Goal: Task Accomplishment & Management: Manage account settings

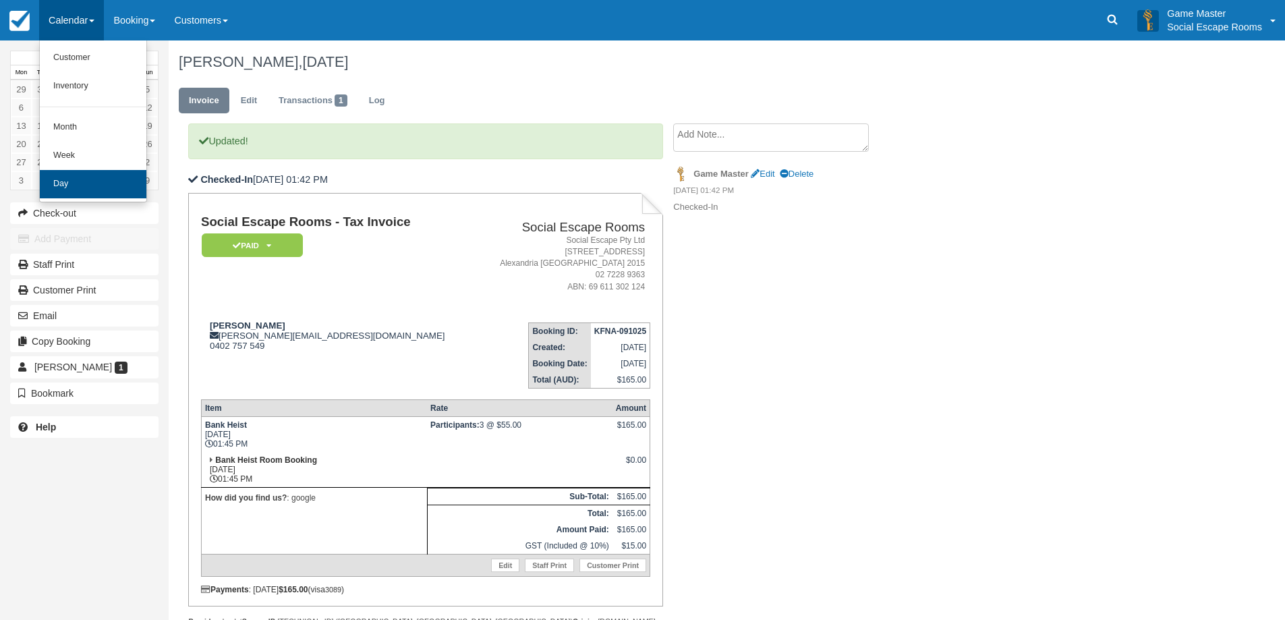
scroll to position [36, 0]
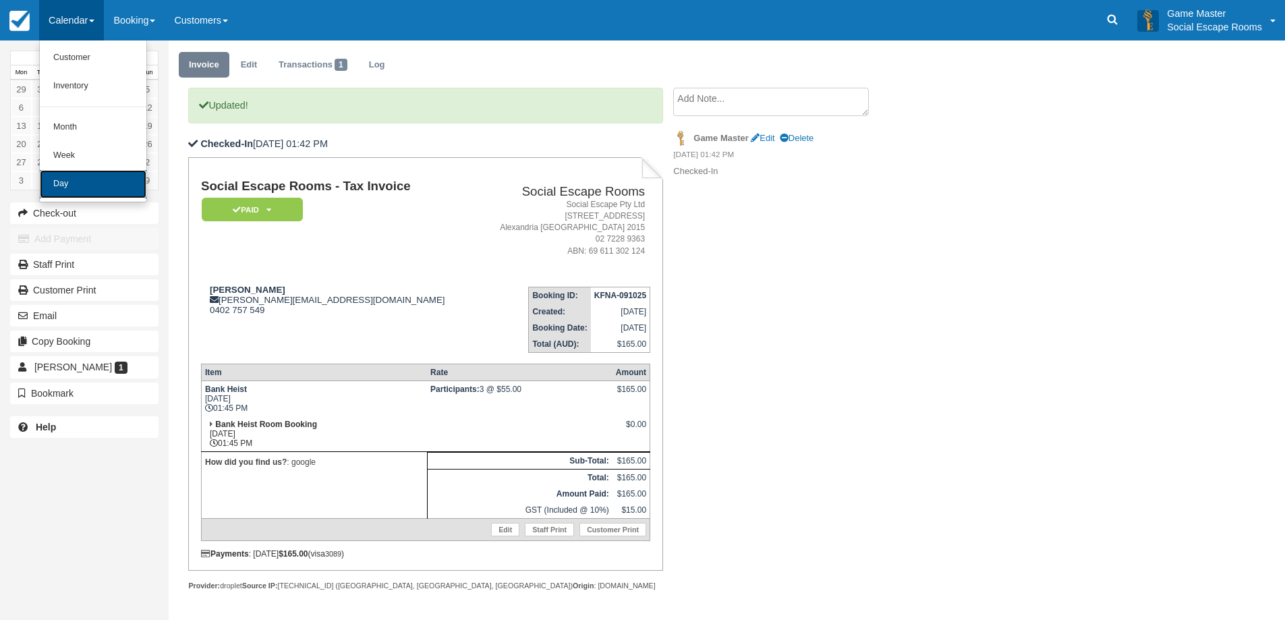
click at [80, 184] on link "Day" at bounding box center [93, 184] width 107 height 28
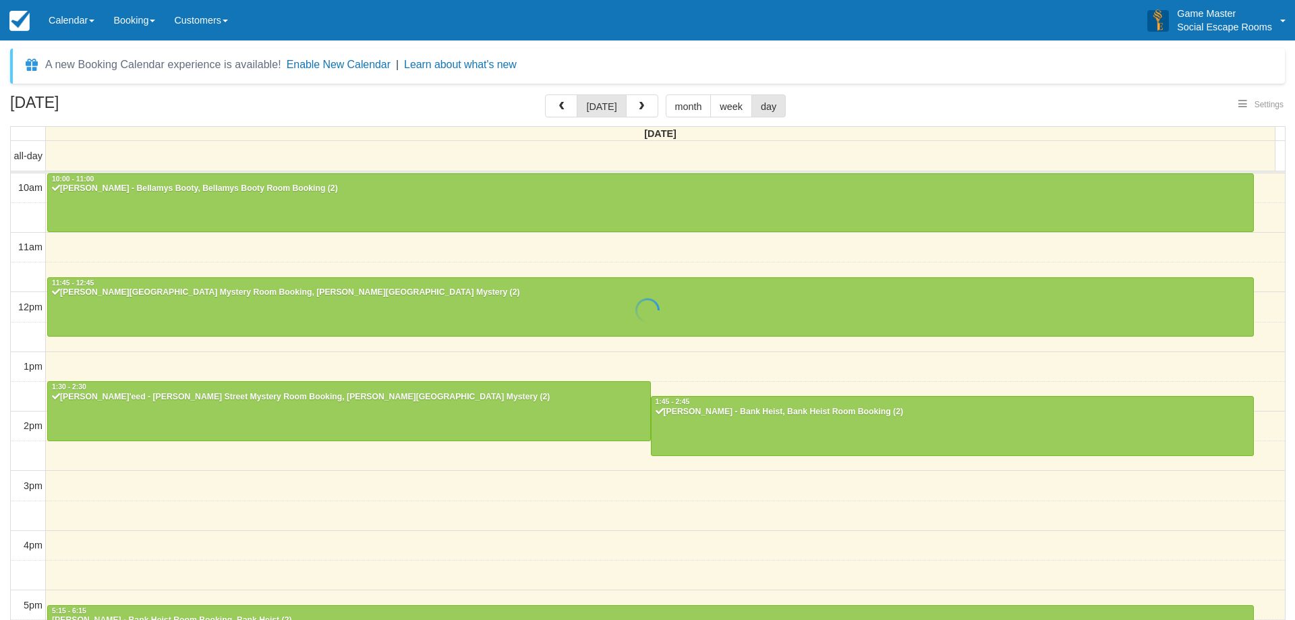
select select
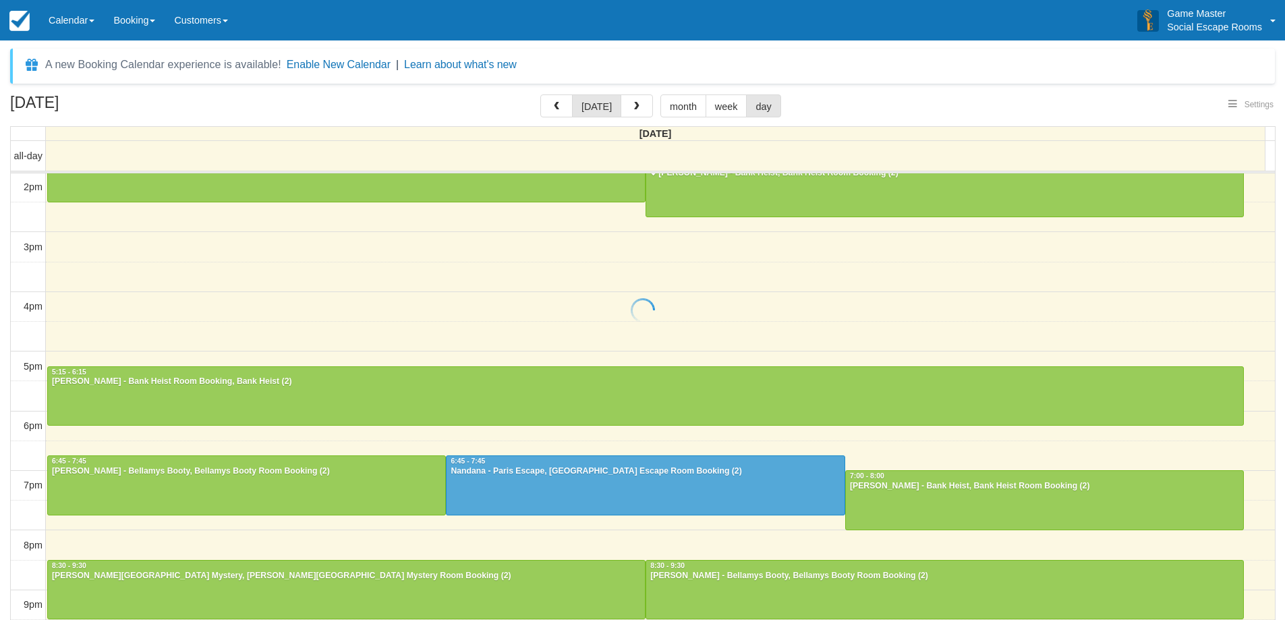
select select
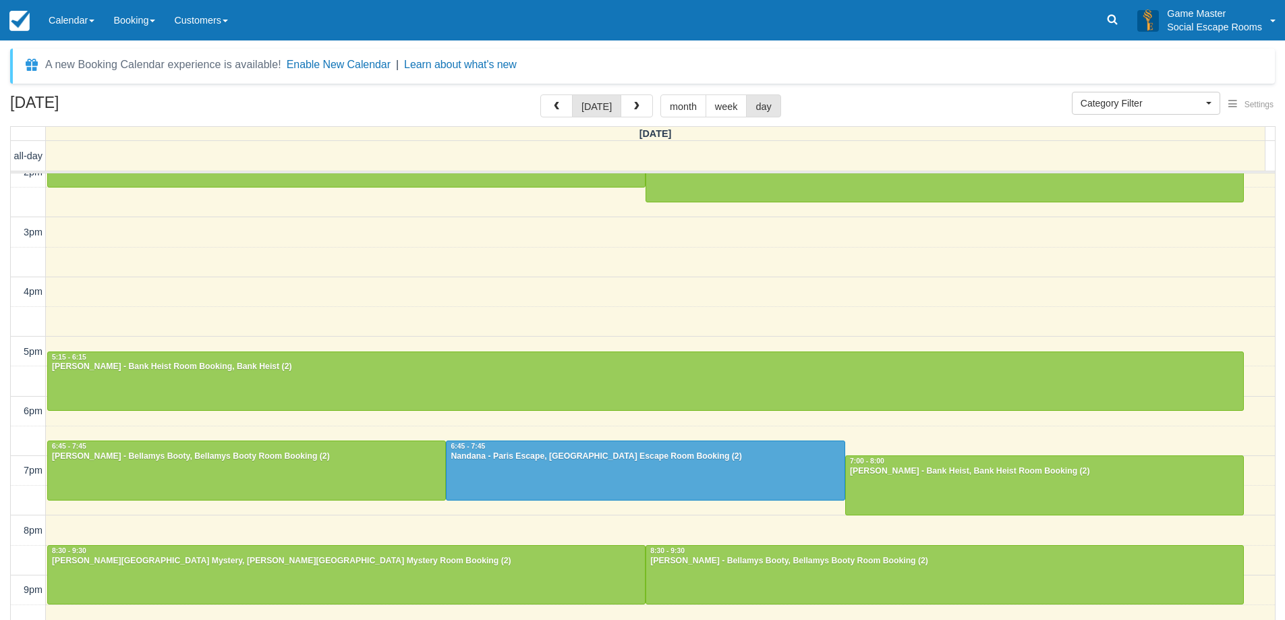
scroll to position [258, 0]
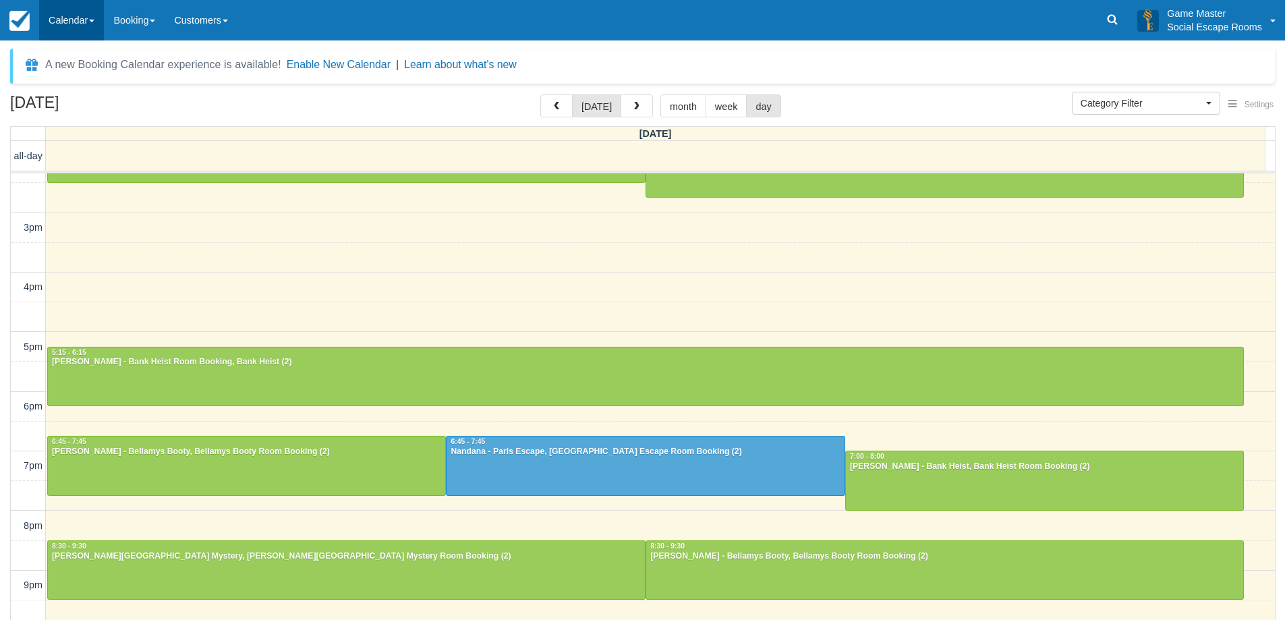
click at [53, 27] on link "Calendar" at bounding box center [71, 20] width 65 height 40
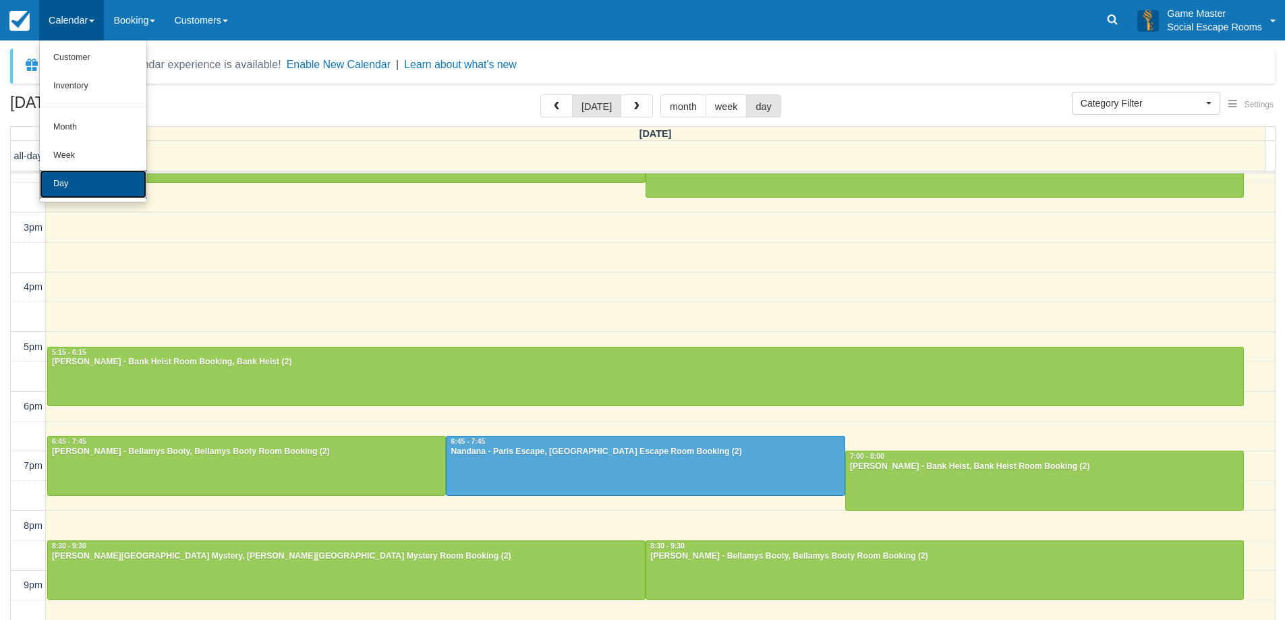
click at [90, 181] on link "Day" at bounding box center [93, 184] width 107 height 28
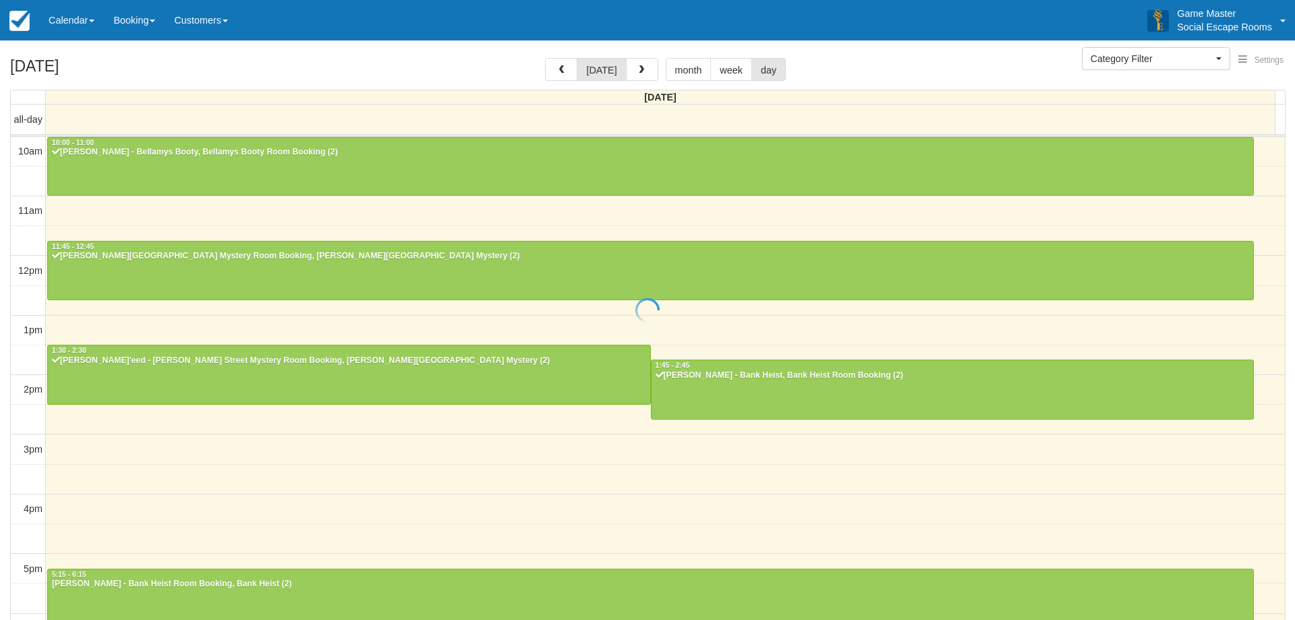
select select
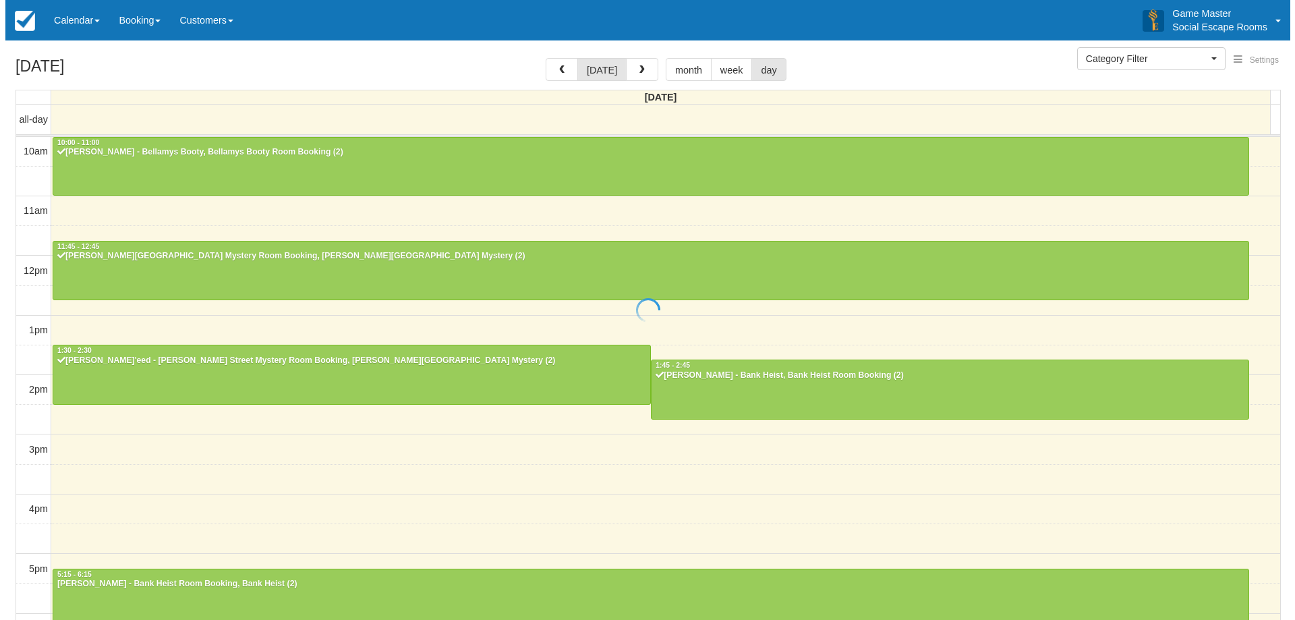
scroll to position [259, 0]
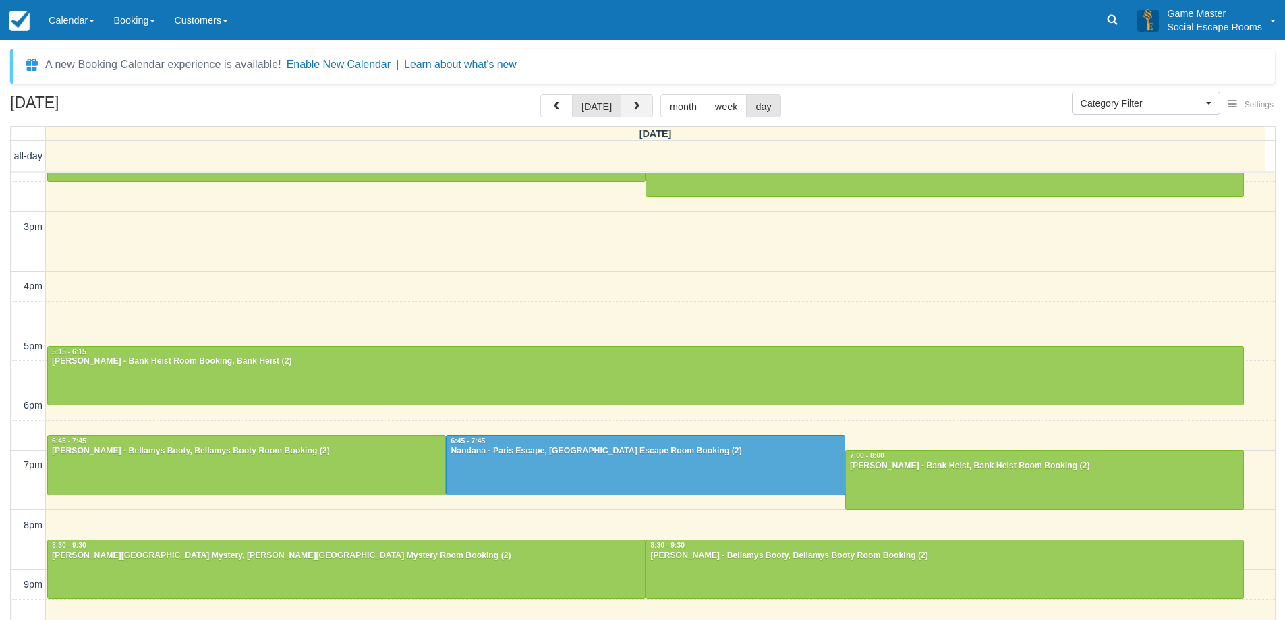
click at [632, 105] on span "button" at bounding box center [636, 106] width 9 height 9
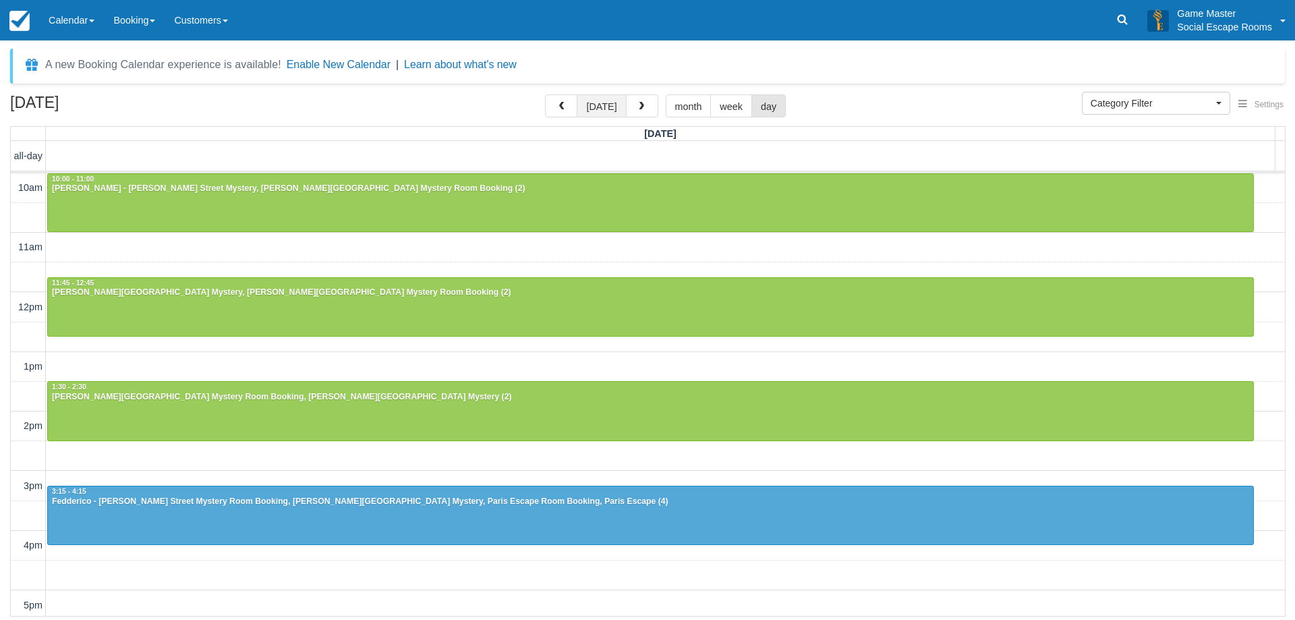
click at [601, 107] on button "[DATE]" at bounding box center [601, 105] width 49 height 23
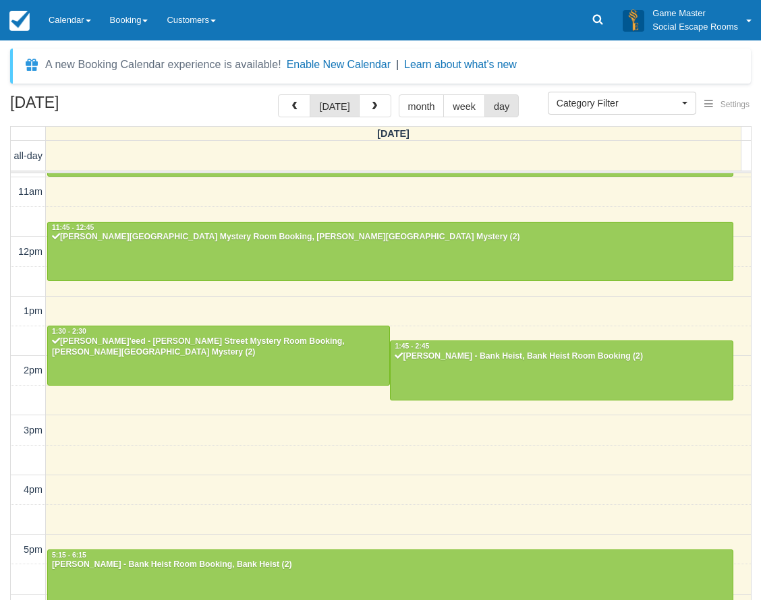
scroll to position [32, 0]
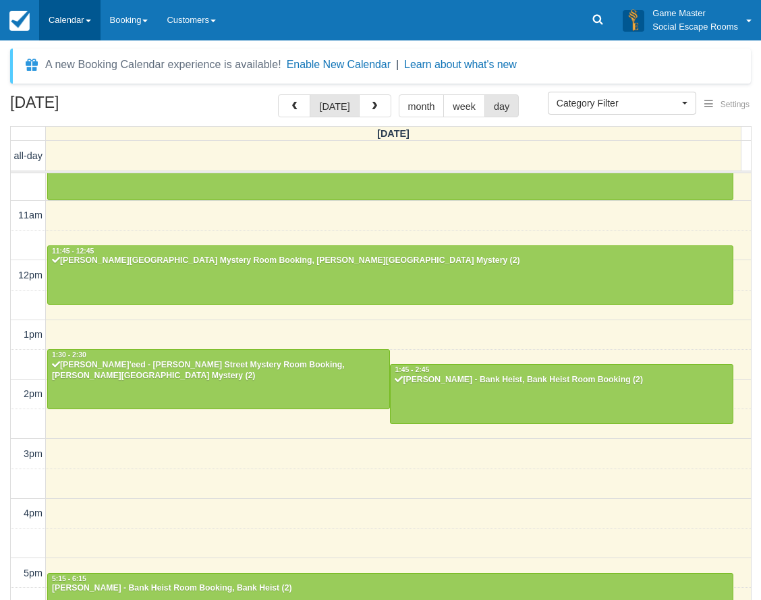
click at [76, 11] on link "Calendar" at bounding box center [69, 20] width 61 height 40
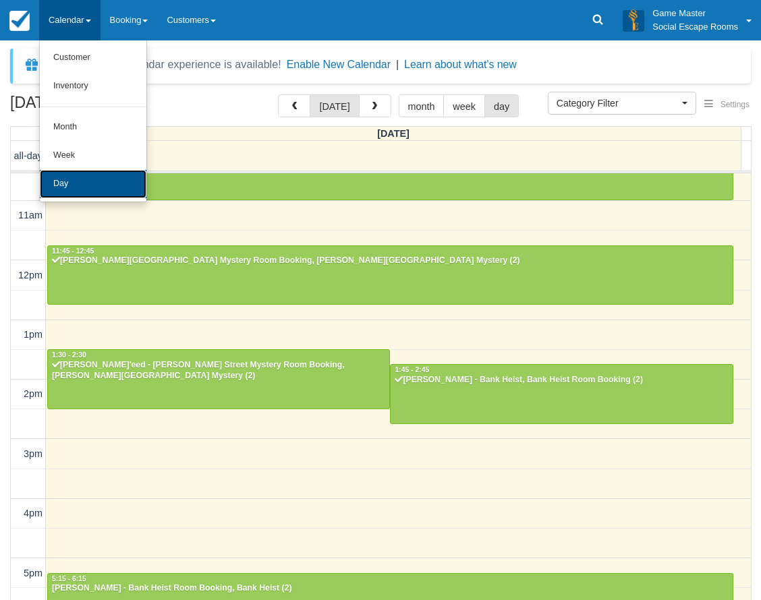
click at [98, 173] on link "Day" at bounding box center [93, 184] width 107 height 28
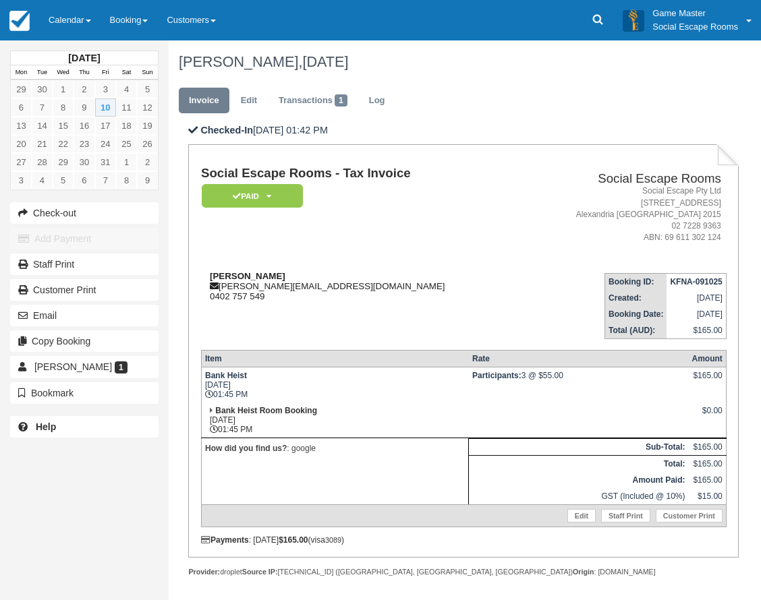
click at [232, 289] on div "Diana diana.gustafsson1@gmail.com 0402 757 549" at bounding box center [361, 286] width 320 height 30
drag, startPoint x: 232, startPoint y: 289, endPoint x: 254, endPoint y: 290, distance: 22.3
click at [254, 290] on div "Diana diana.gustafsson1@gmail.com 0402 757 549" at bounding box center [361, 286] width 320 height 30
click at [310, 100] on link "Transactions 1" at bounding box center [312, 101] width 89 height 26
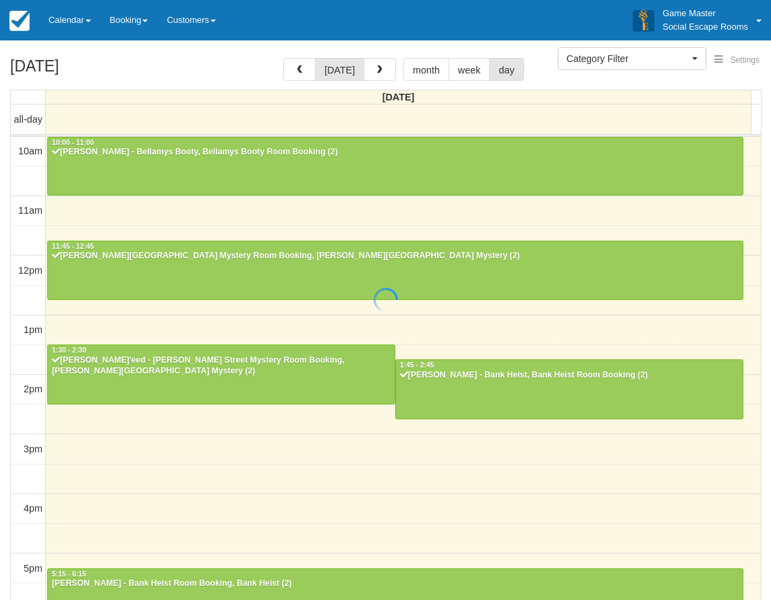
select select
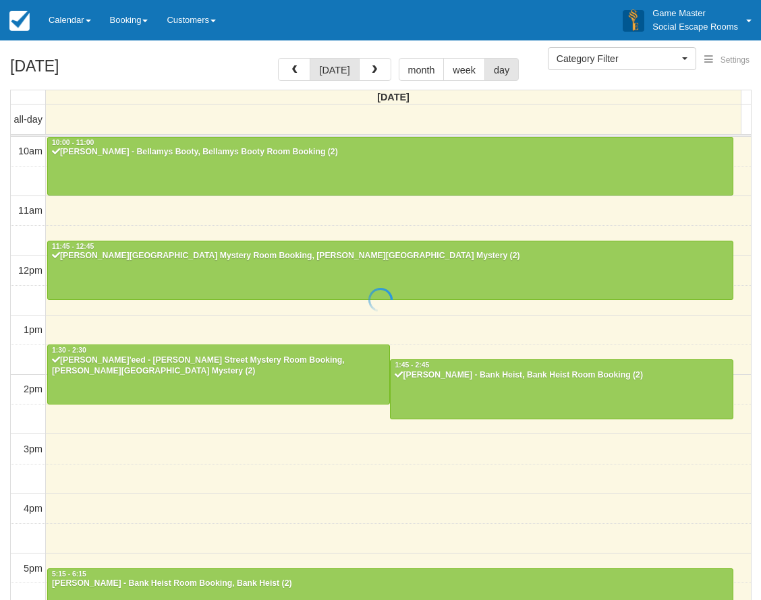
scroll to position [279, 0]
